Goal: Task Accomplishment & Management: Use online tool/utility

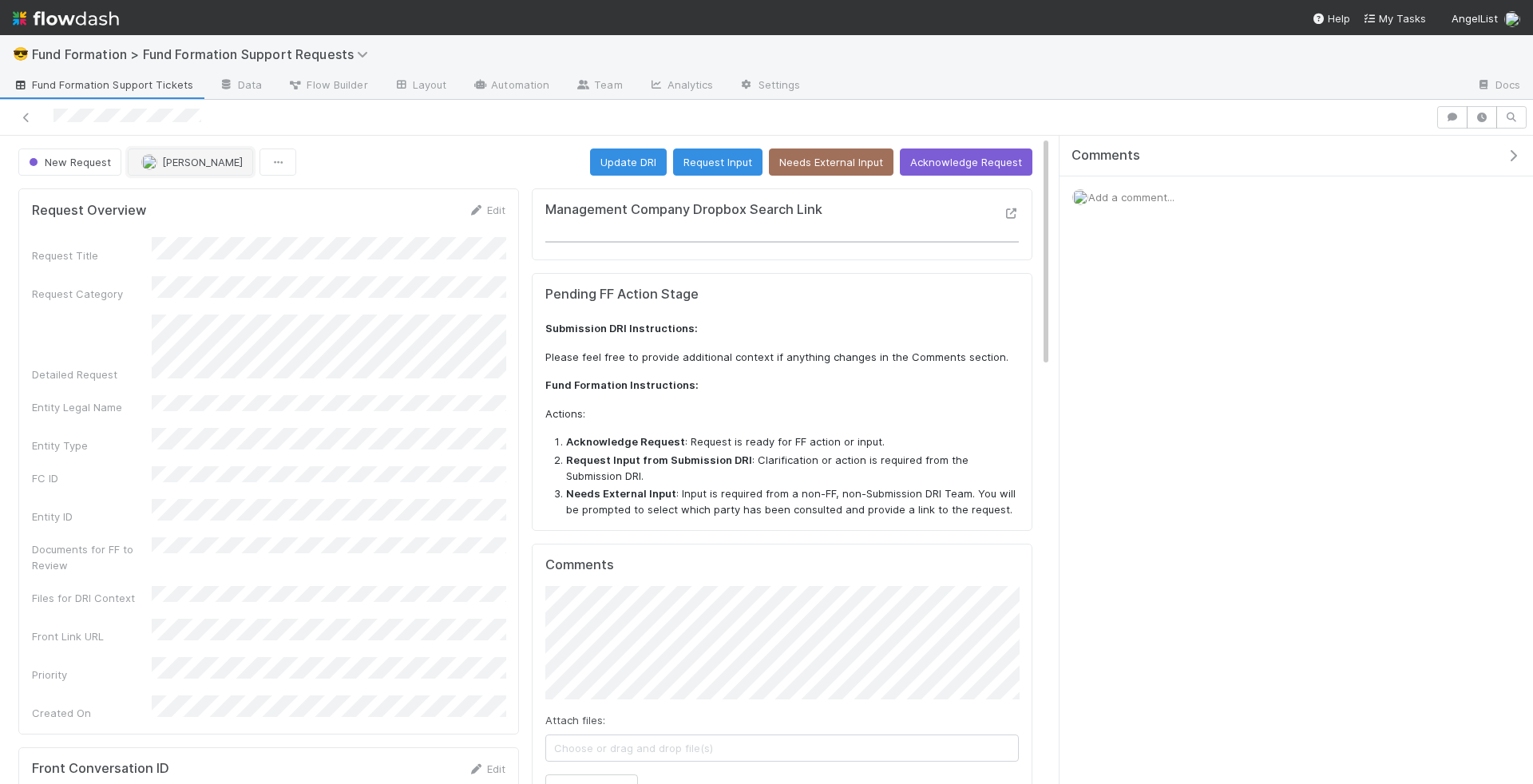
click at [190, 163] on span "[PERSON_NAME]" at bounding box center [202, 162] width 81 height 13
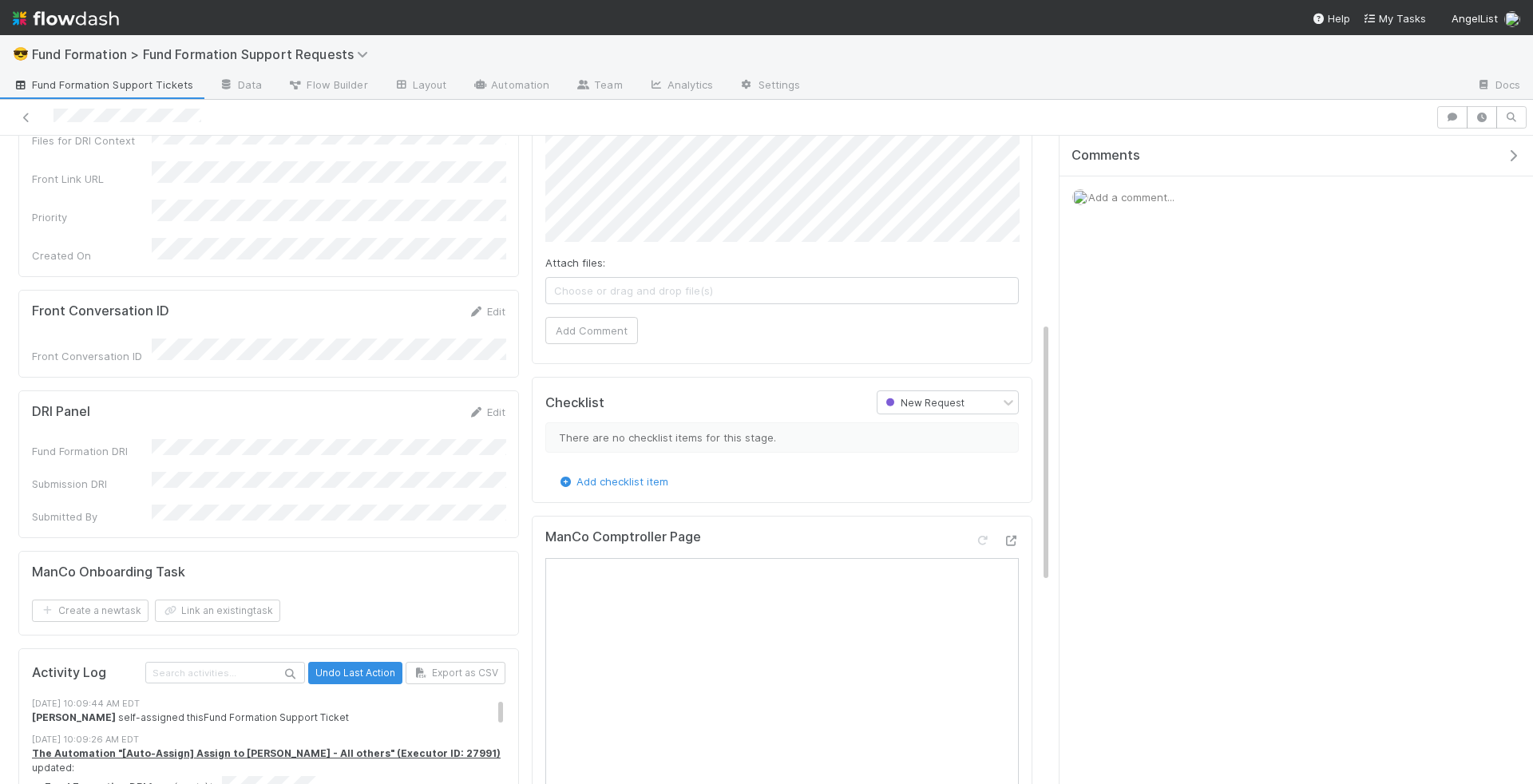
scroll to position [463, 0]
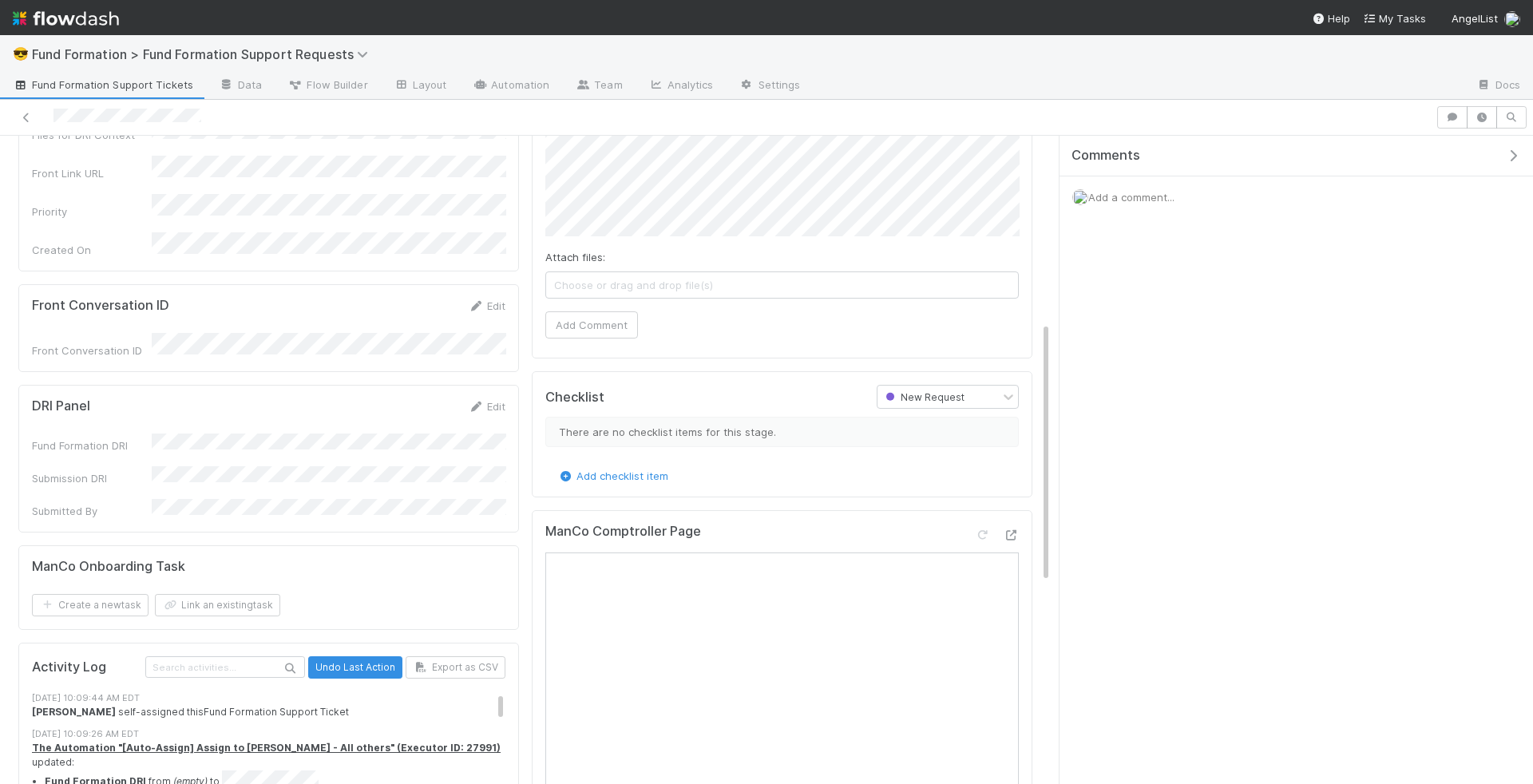
click at [496, 385] on div "DRI Panel Edit Fund Formation DRI Submission DRI Submitted By" at bounding box center [268, 458] width 500 height 147
click at [495, 400] on link "Edit" at bounding box center [486, 407] width 37 height 13
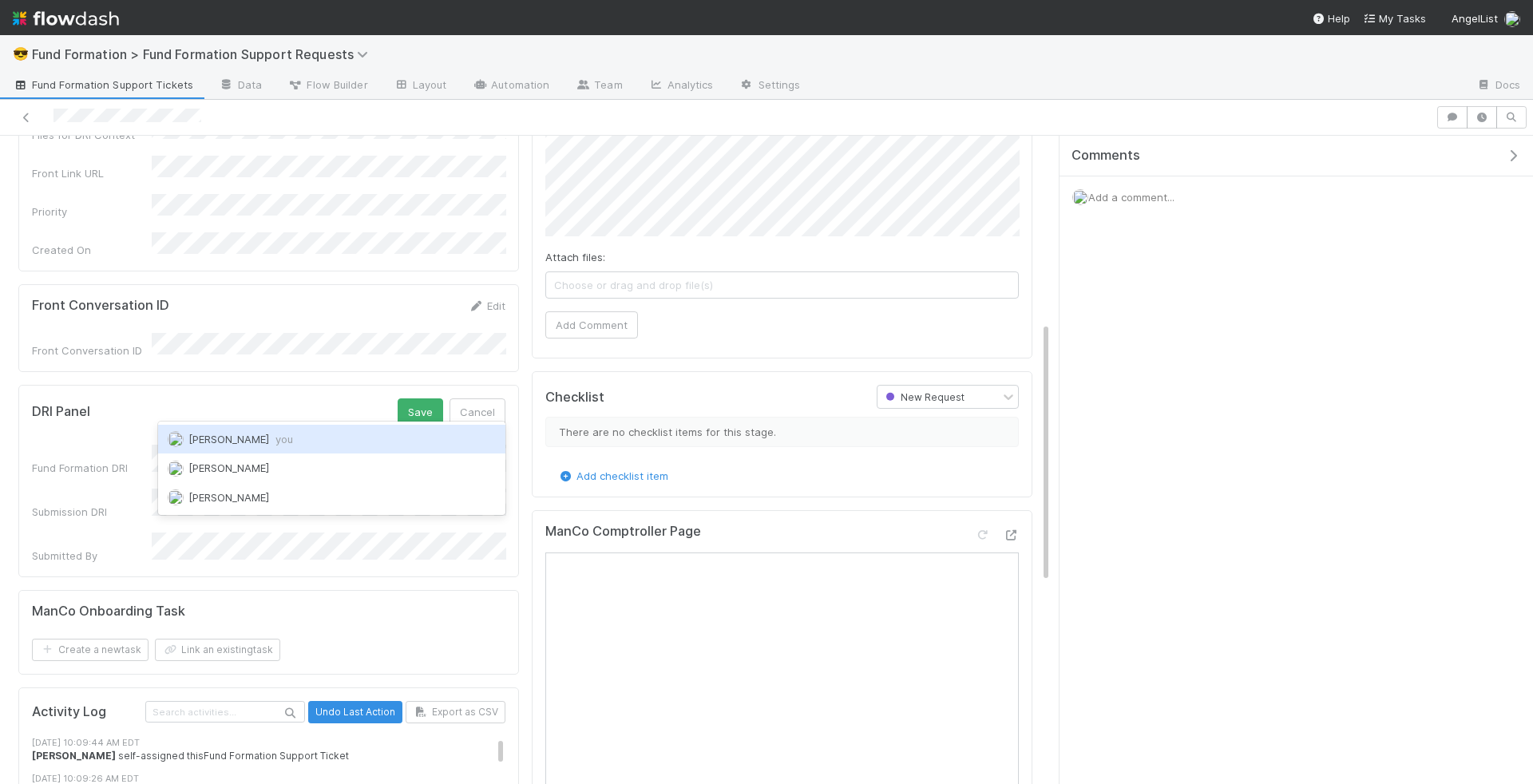
scroll to position [0, 0]
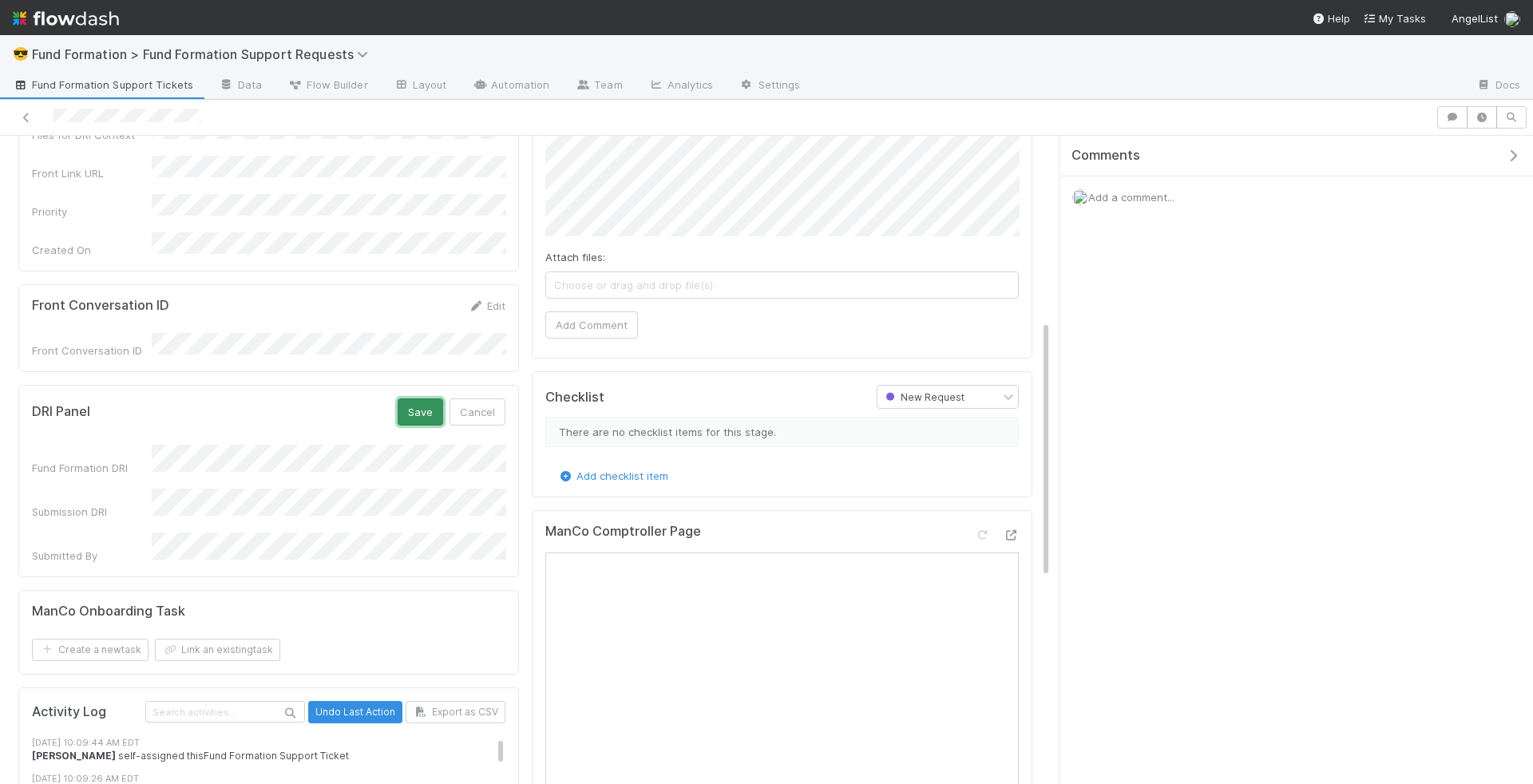
click at [421, 398] on button "Save" at bounding box center [420, 412] width 45 height 27
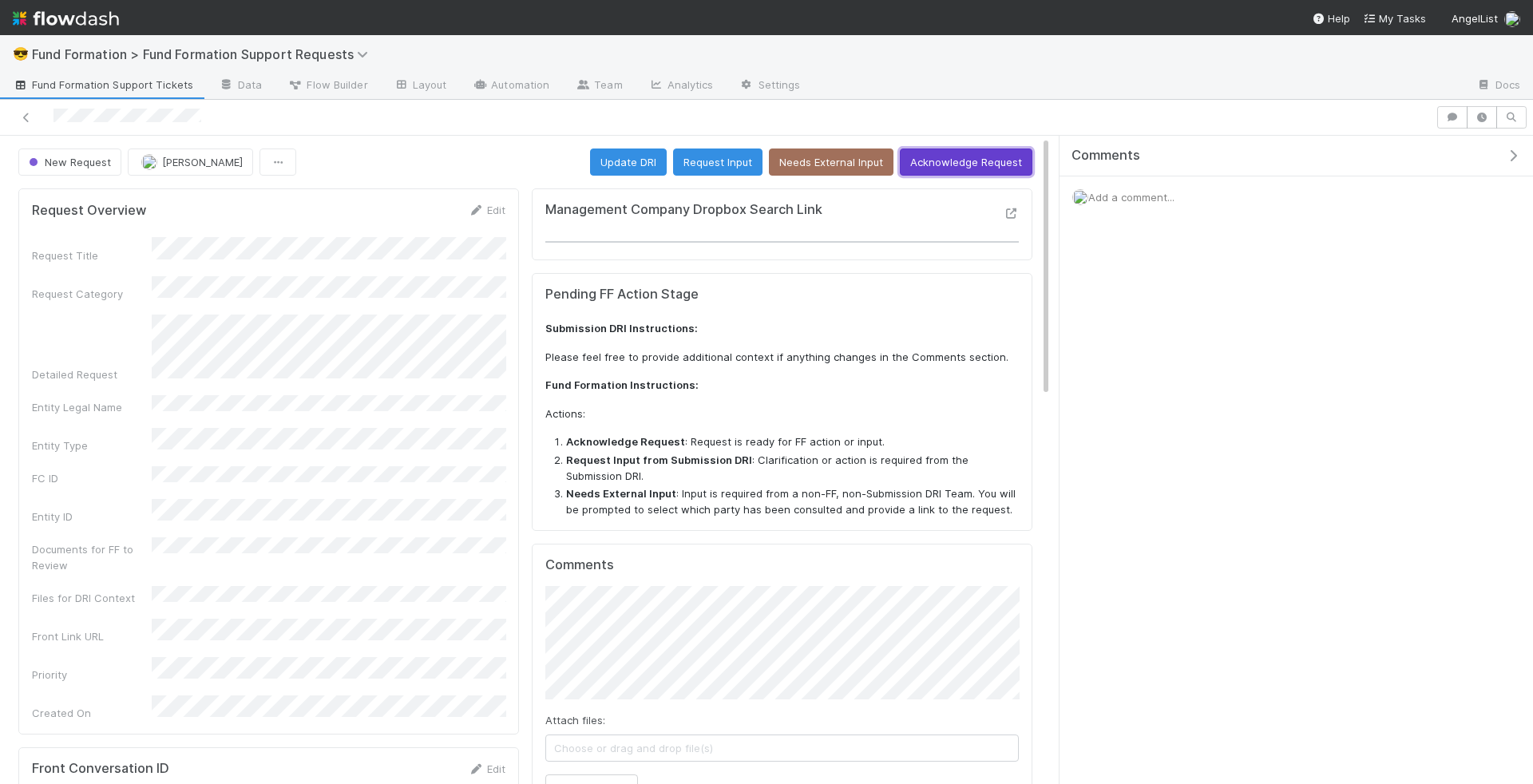
click at [986, 168] on button "Acknowledge Request" at bounding box center [966, 162] width 133 height 27
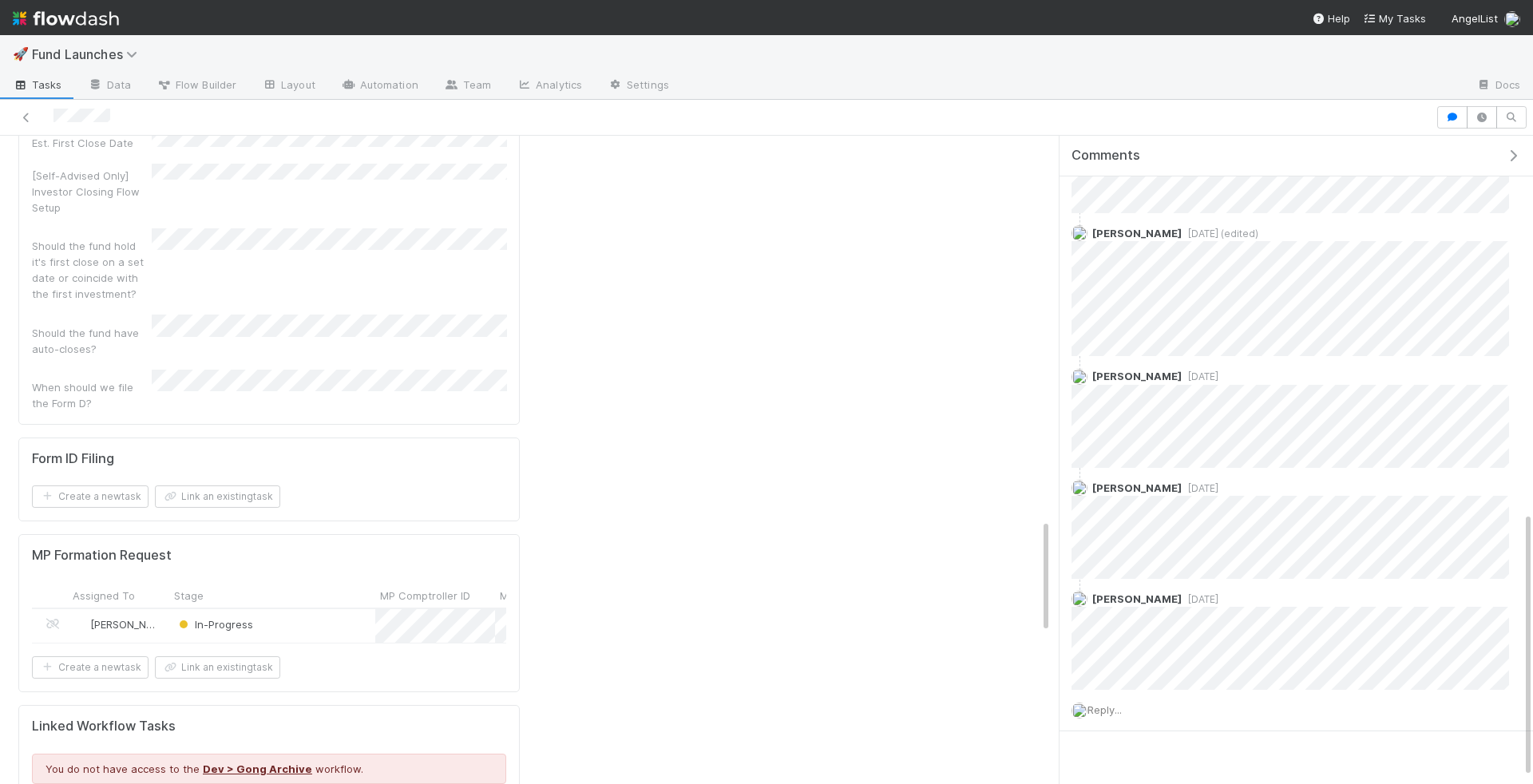
scroll to position [1238, 0]
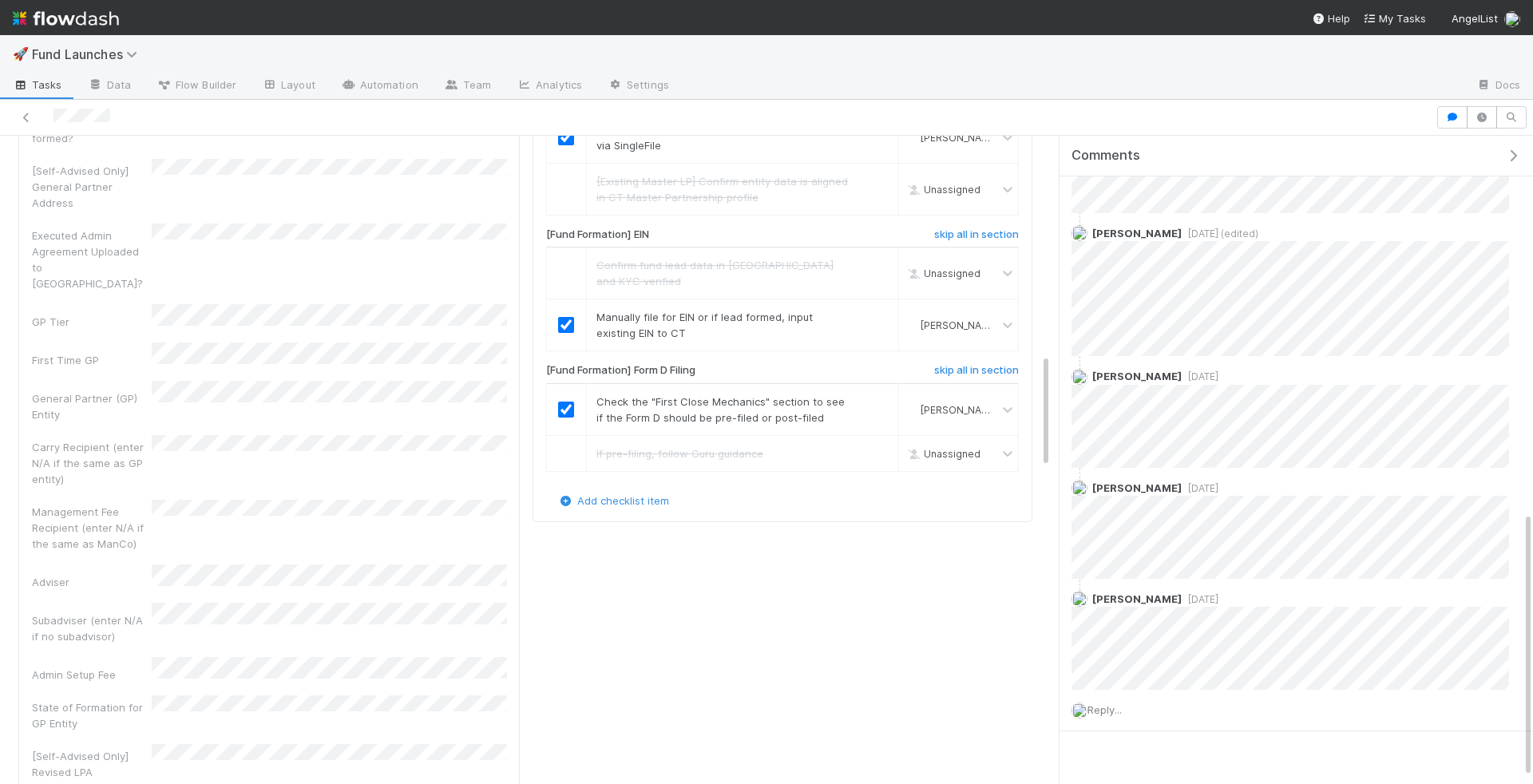
click at [416, 401] on div "Limited Partnership Name Fund Signatory Name Fund Signatory Email Master Partne…" at bounding box center [268, 433] width 474 height 1114
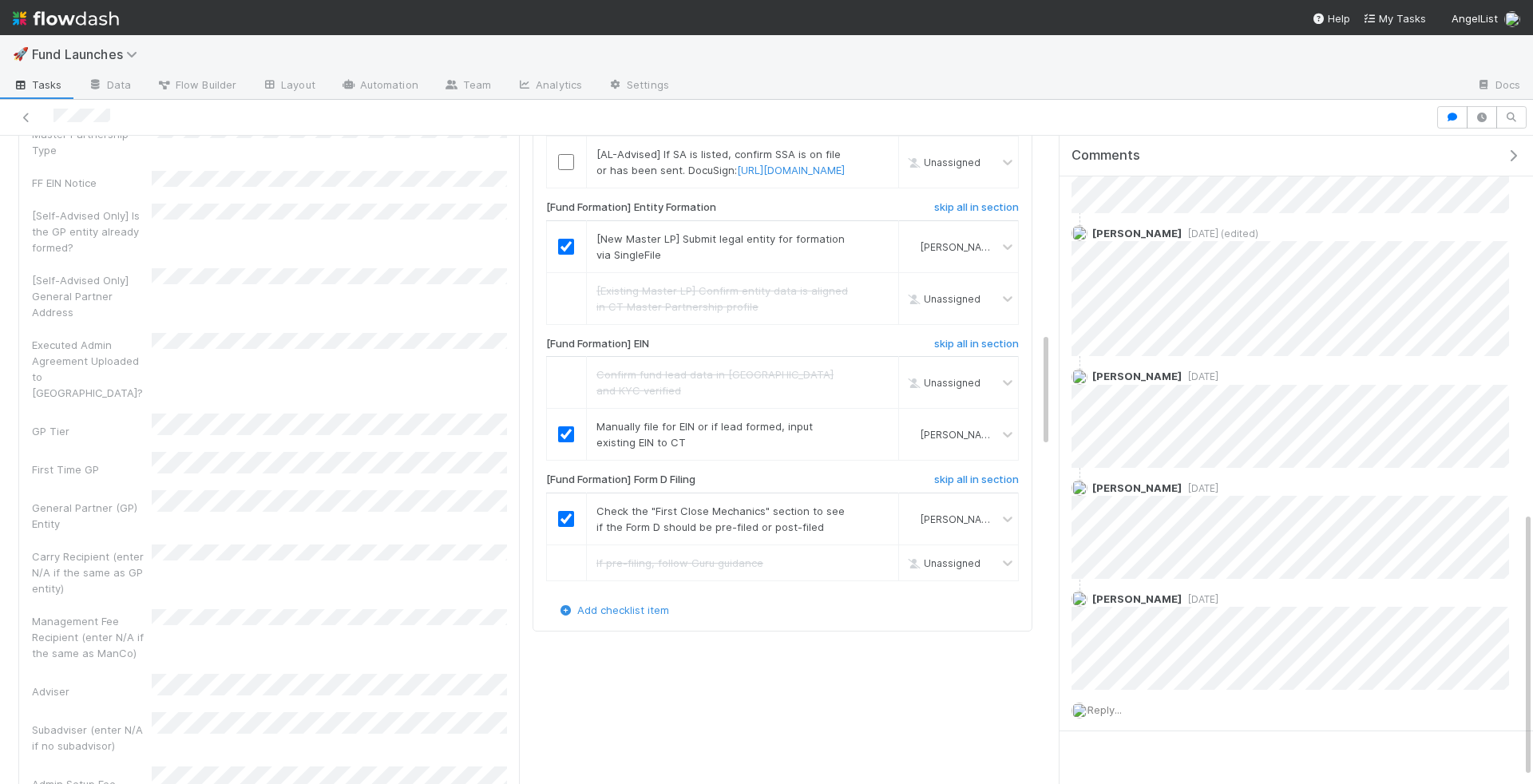
scroll to position [1100, 0]
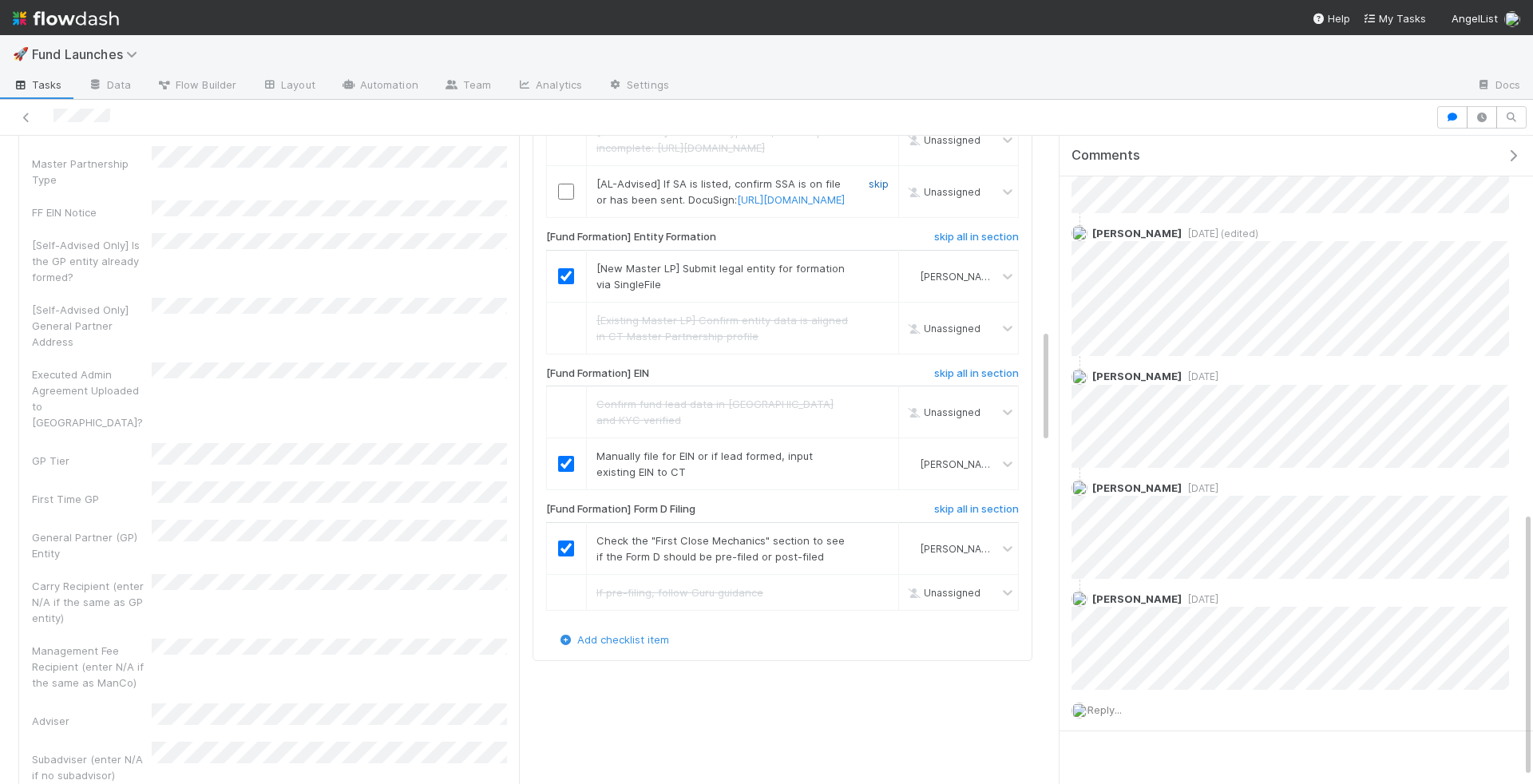
click at [878, 190] on link "skip" at bounding box center [879, 184] width 20 height 13
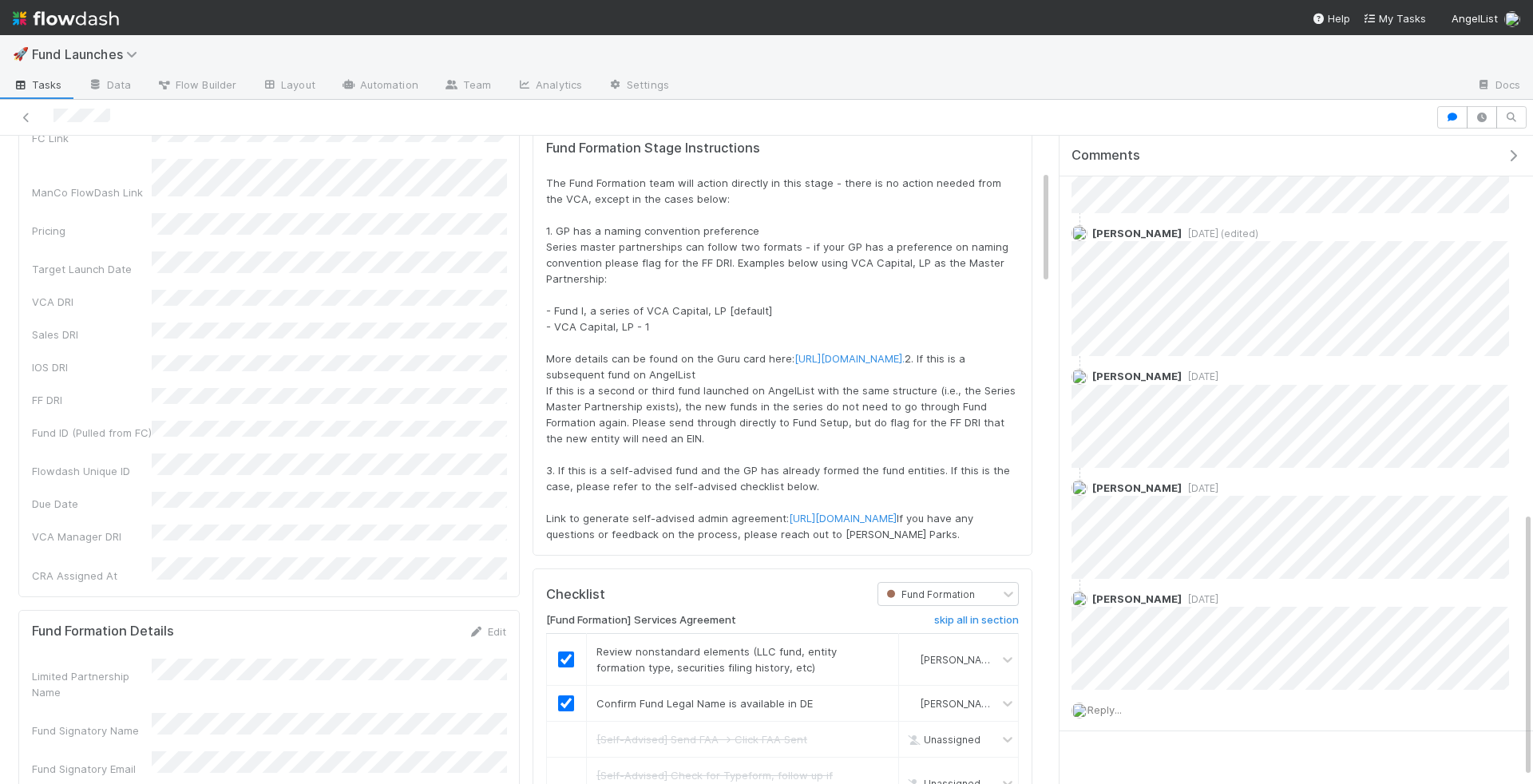
scroll to position [0, 0]
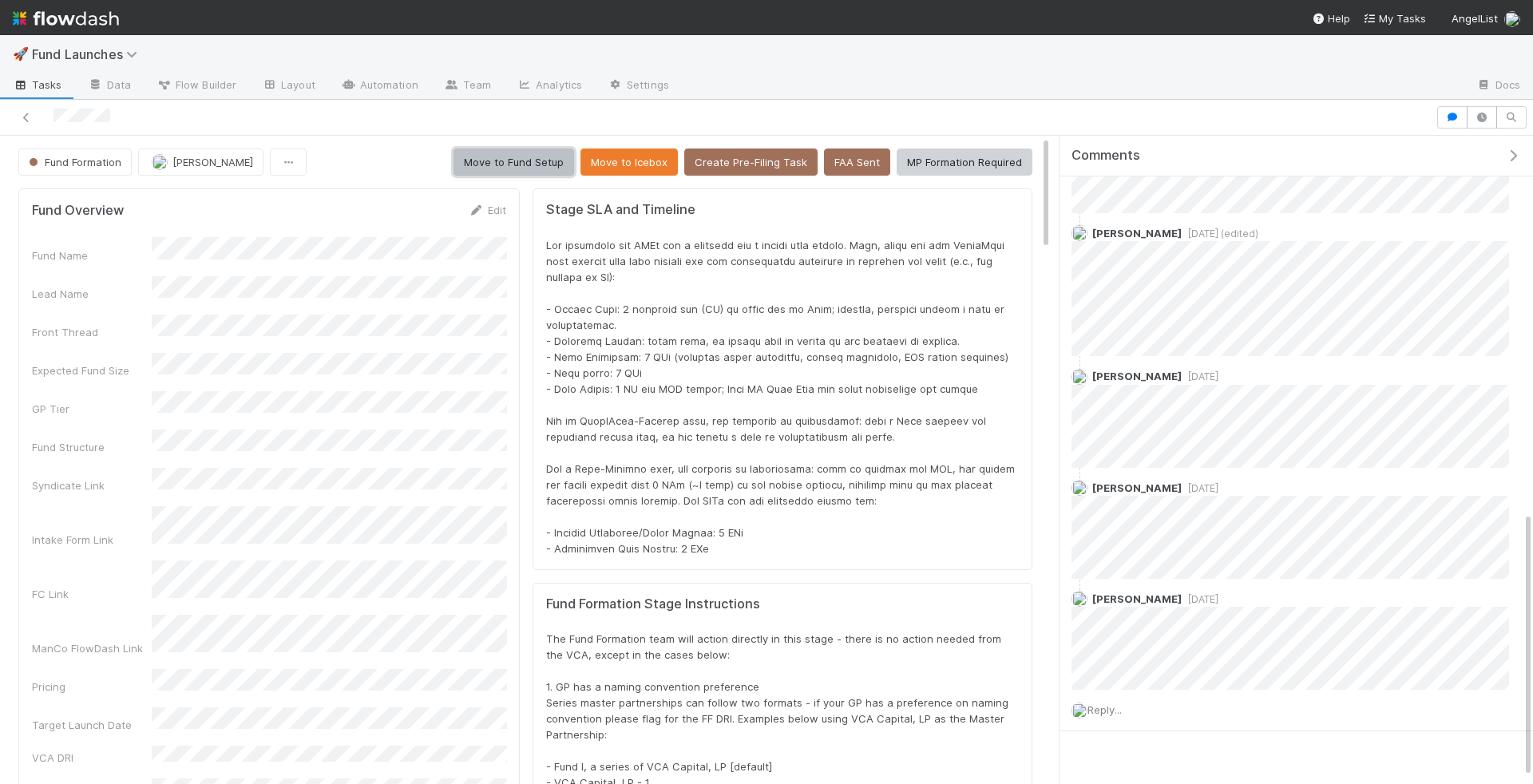
click at [537, 162] on button "Move to Fund Setup" at bounding box center [514, 162] width 121 height 27
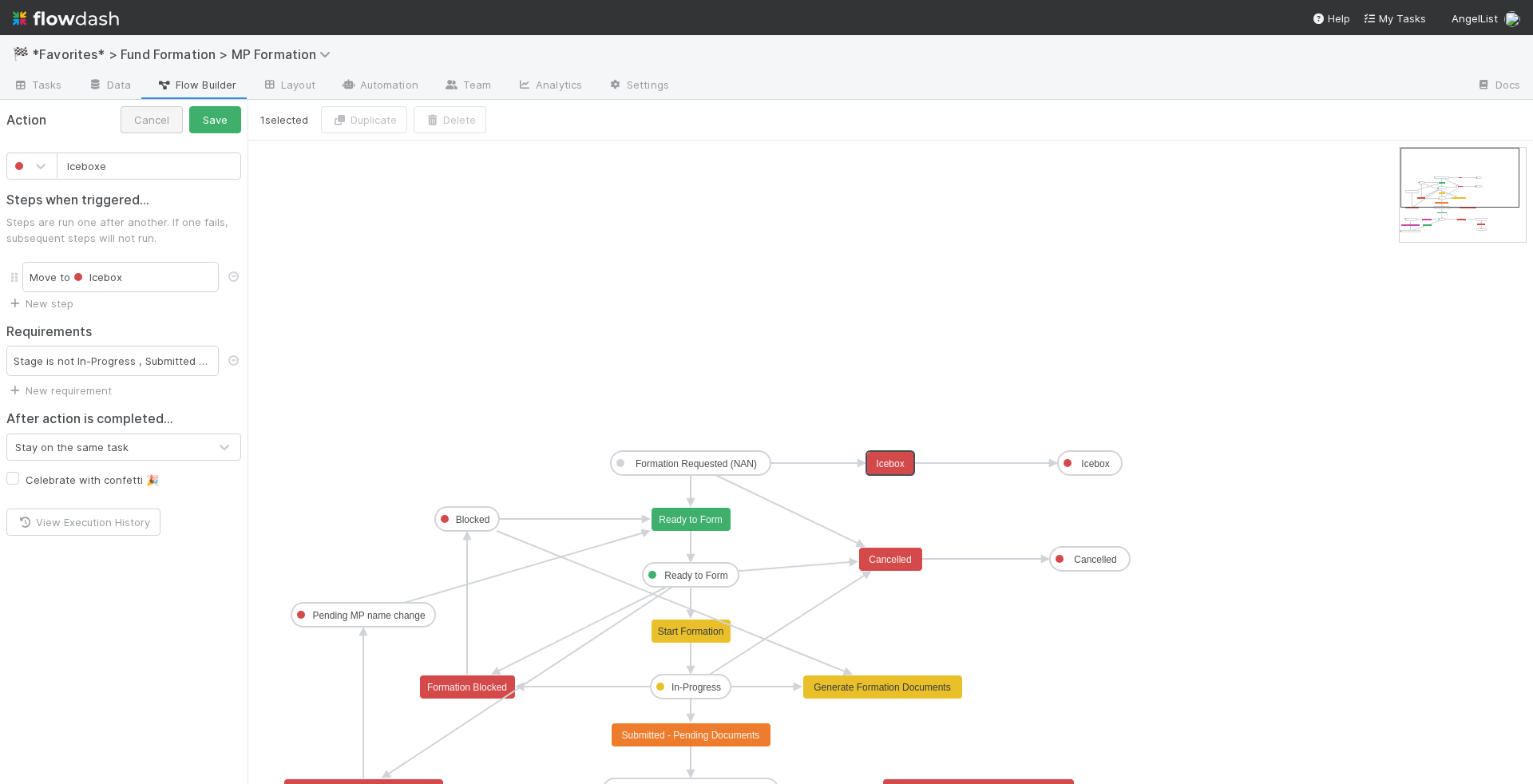
type input "Iceboxe"
click at [156, 112] on button "Cancel" at bounding box center [152, 120] width 62 height 27
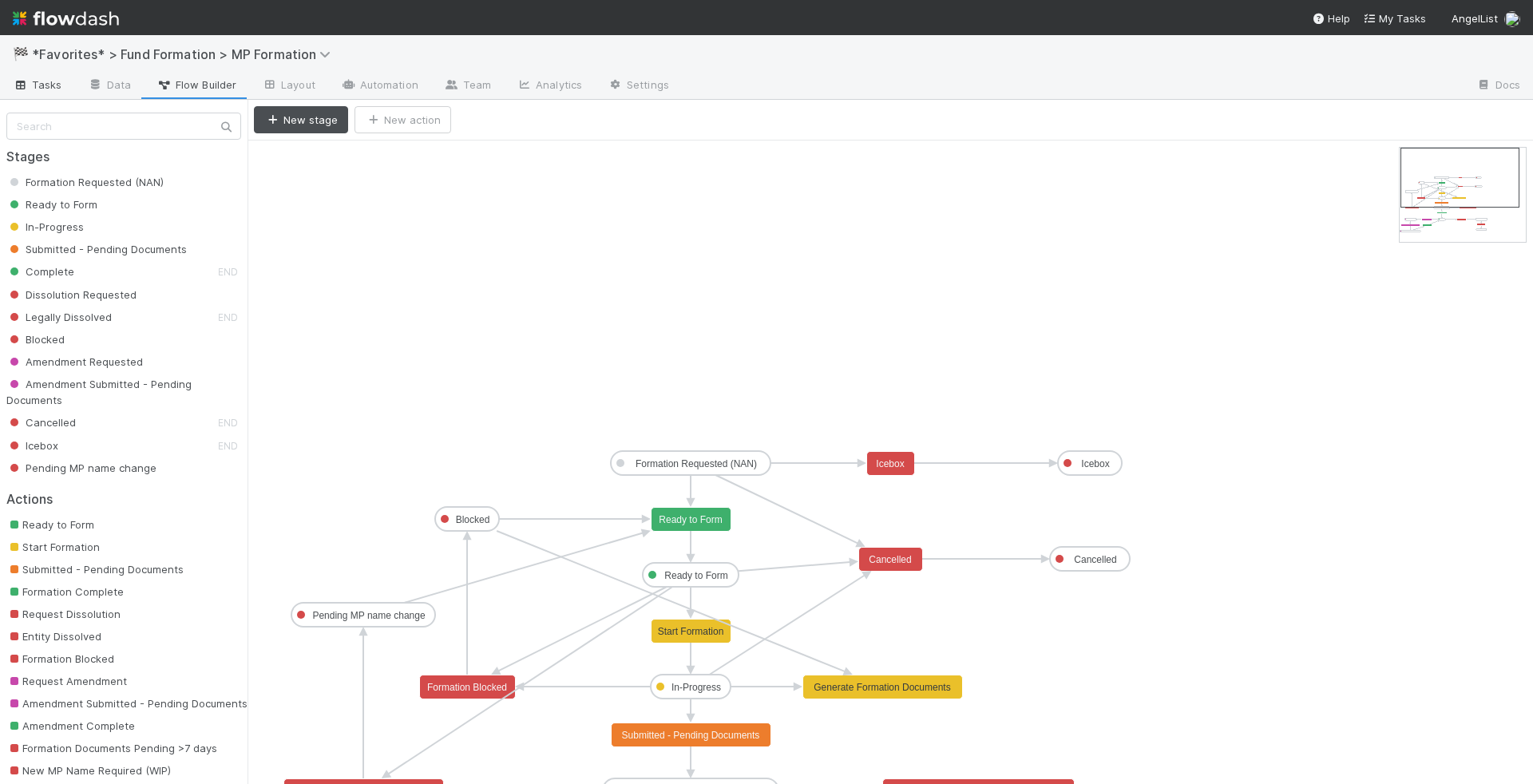
click at [49, 85] on span "Tasks" at bounding box center [37, 85] width 49 height 16
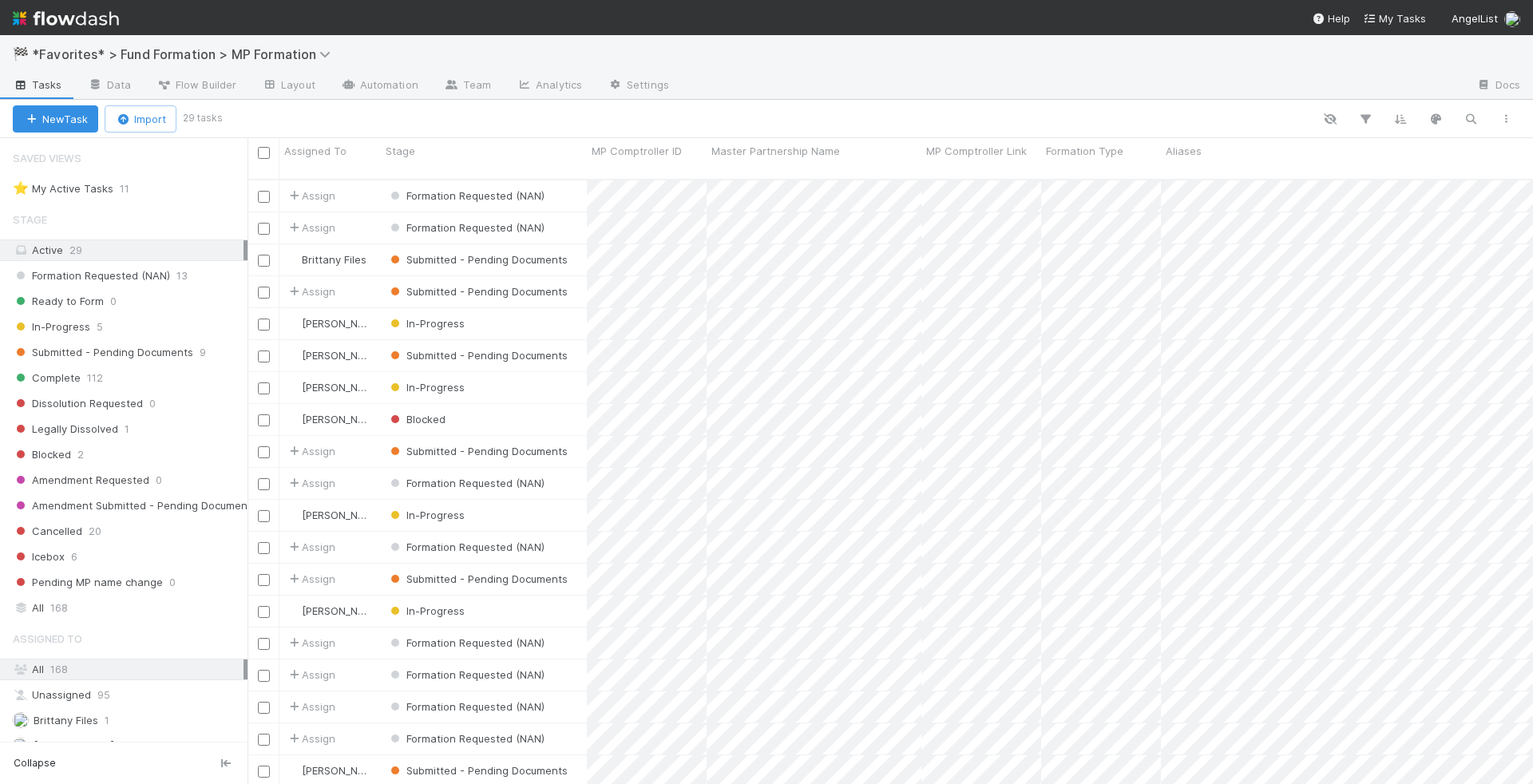
scroll to position [618, 1286]
